Goal: Share content

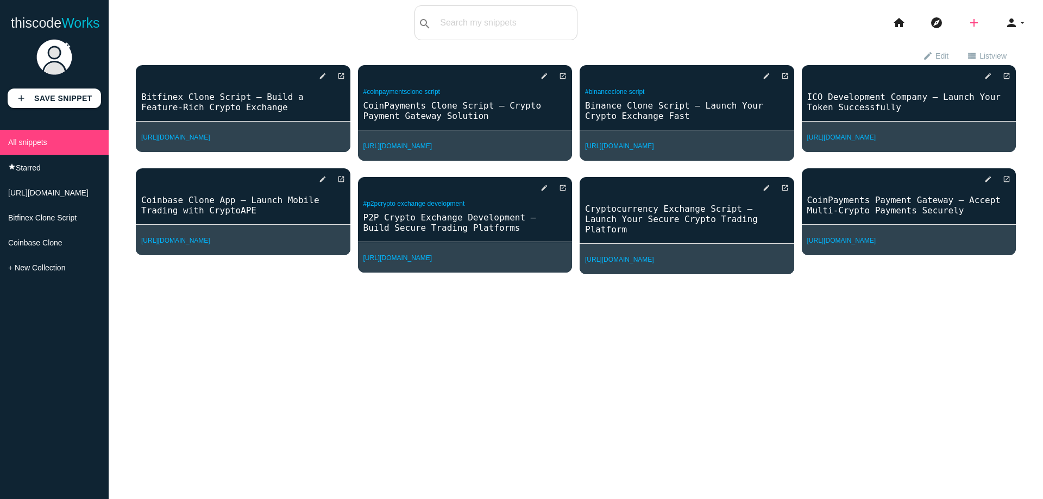
click at [968, 27] on icon "add" at bounding box center [974, 22] width 13 height 35
click at [993, 38] on link "link Link" at bounding box center [998, 46] width 76 height 27
click at [973, 26] on li "add code Snippet link Link" at bounding box center [978, 22] width 37 height 35
click at [968, 22] on icon "add" at bounding box center [974, 22] width 13 height 35
click at [968, 47] on icon "link" at bounding box center [974, 47] width 13 height 12
